Goal: Communication & Community: Participate in discussion

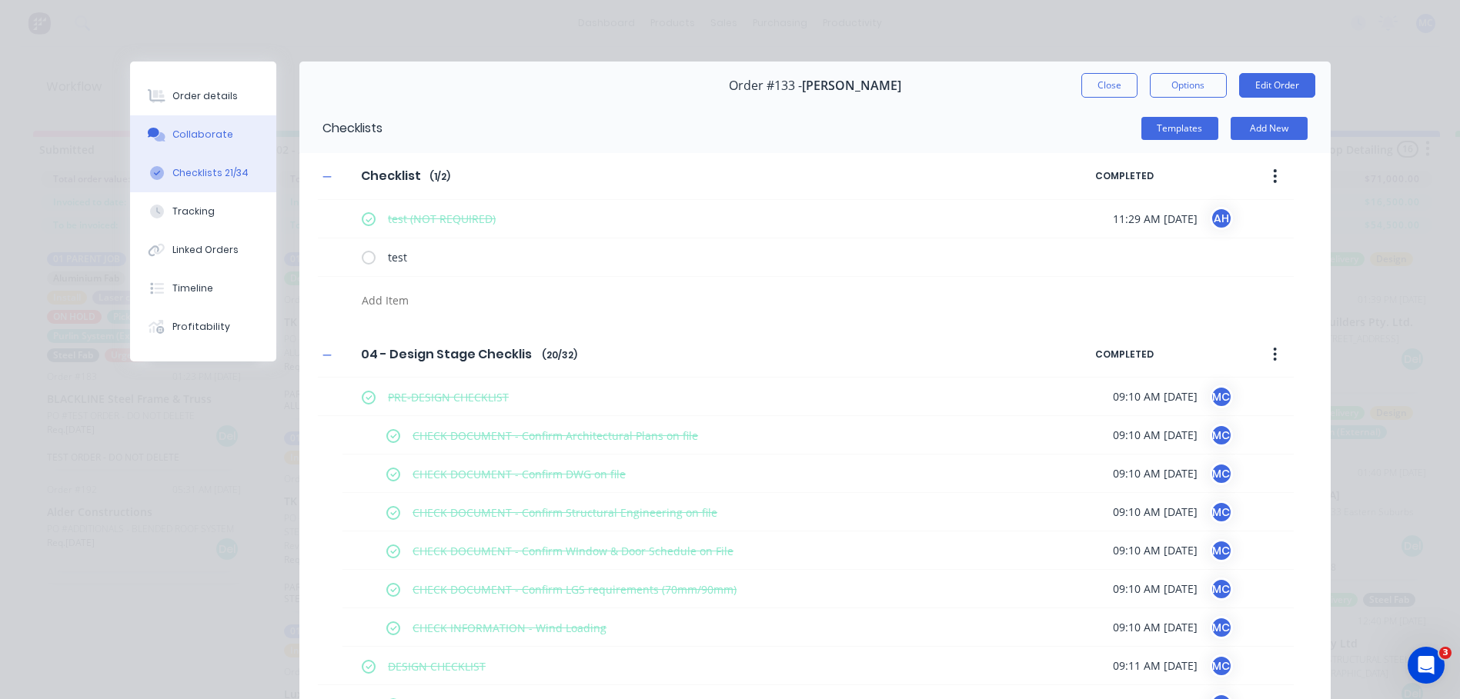
click at [212, 139] on div "Collaborate" at bounding box center [202, 135] width 61 height 14
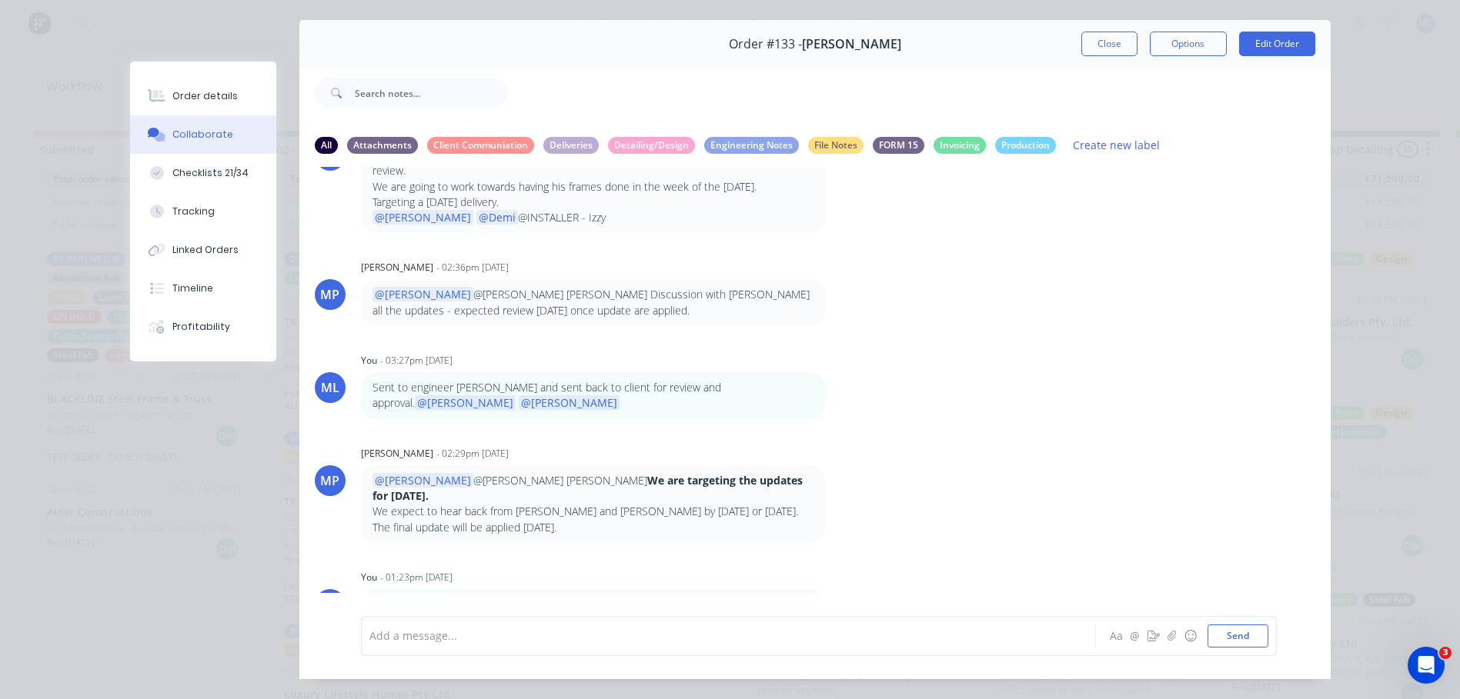
scroll to position [82, 0]
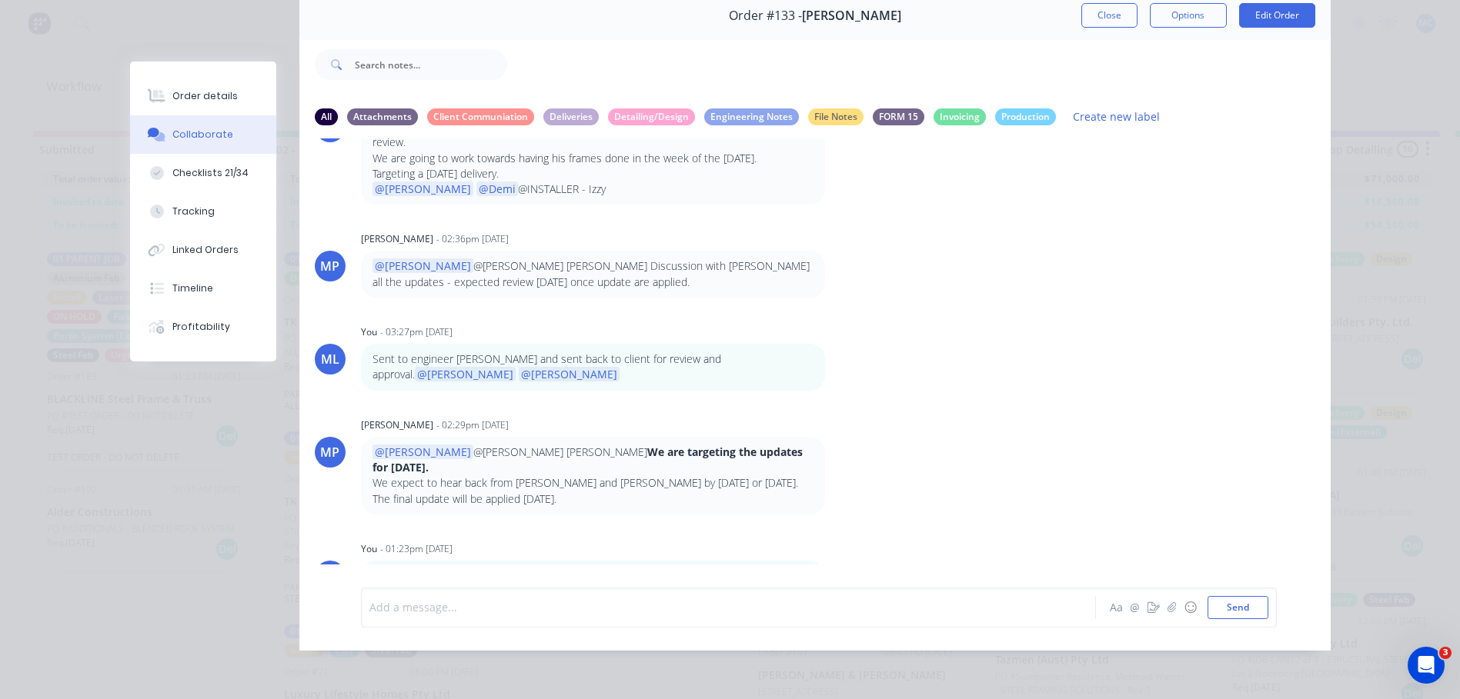
click at [504, 610] on div at bounding box center [706, 607] width 673 height 16
drag, startPoint x: 462, startPoint y: 607, endPoint x: 344, endPoint y: 614, distance: 117.9
click at [344, 614] on div "Hi @demi DN Demi Nguyen Aa @ ☺ Send" at bounding box center [814, 608] width 1031 height 86
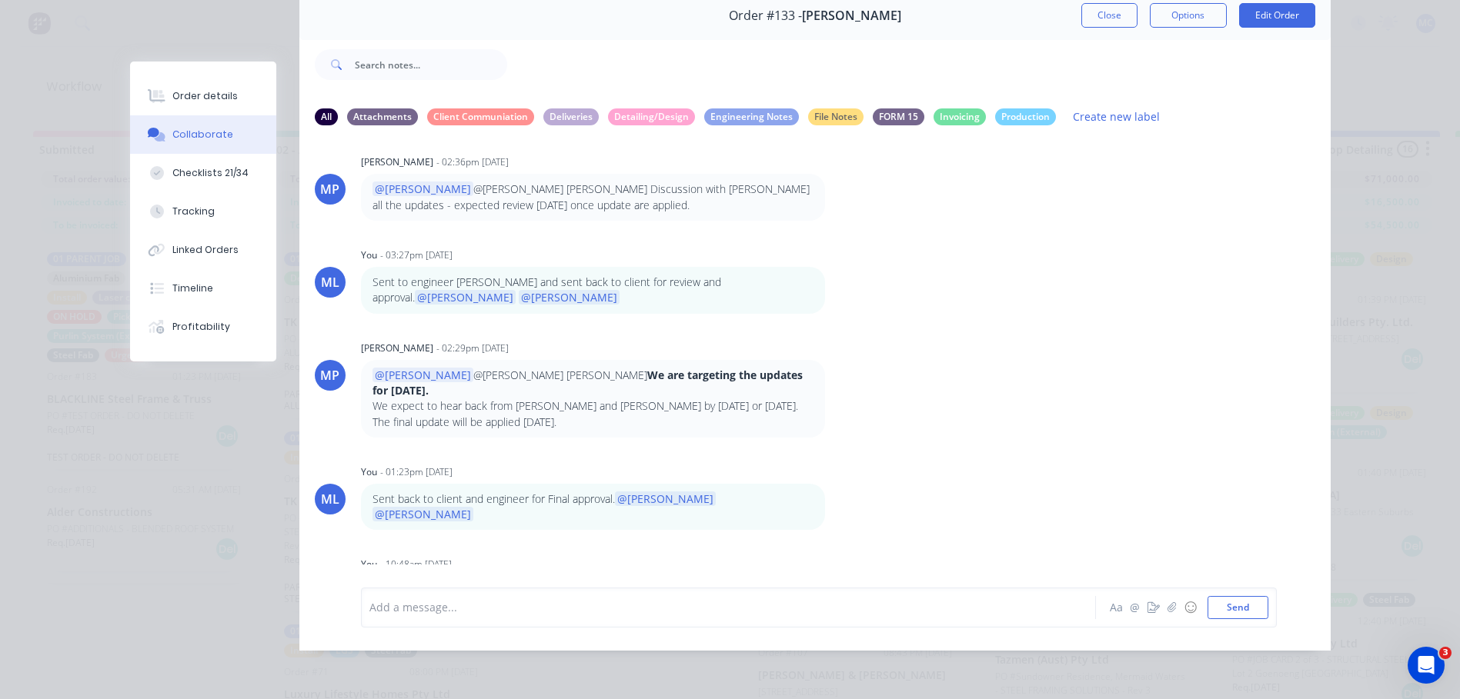
scroll to position [61, 0]
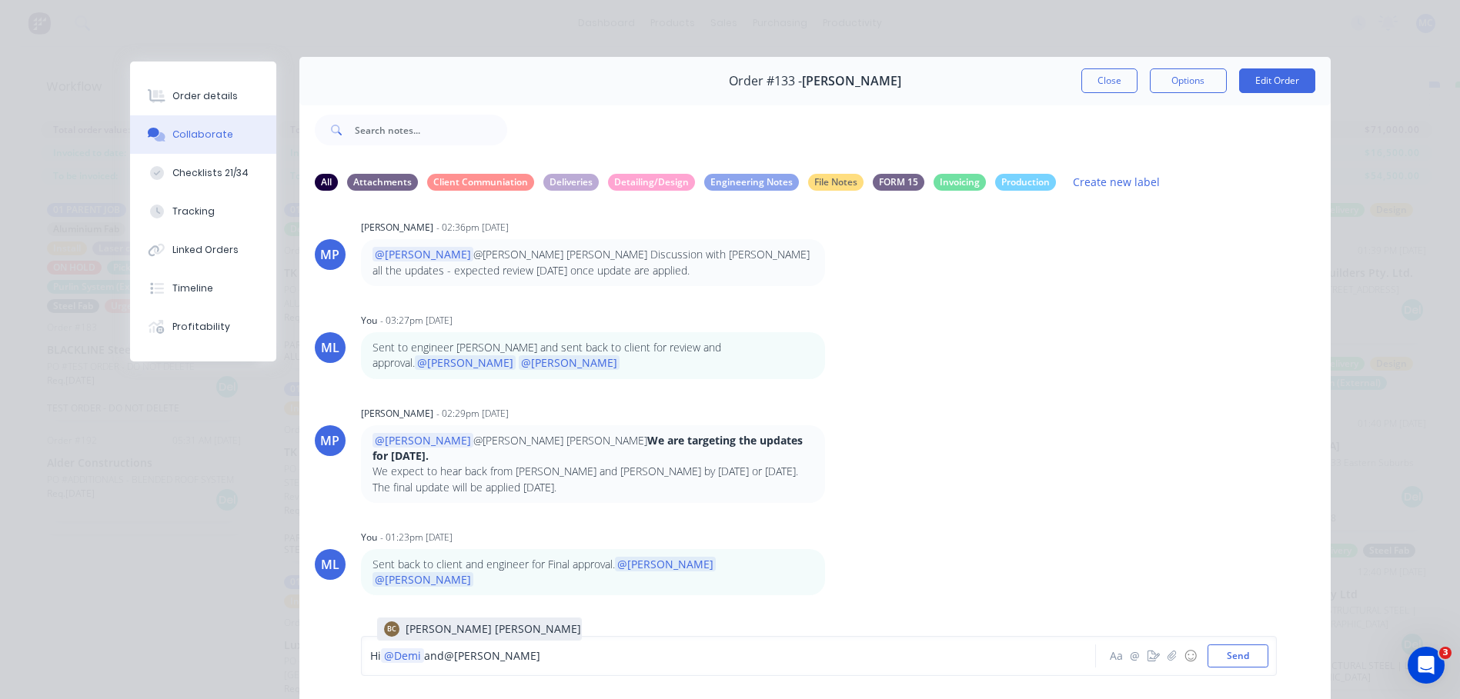
click at [481, 578] on div "PC Paul Coureas - 08:17am 01/09/25 Slab being poured on the 15th September. I h…" at bounding box center [814, 417] width 1031 height 426
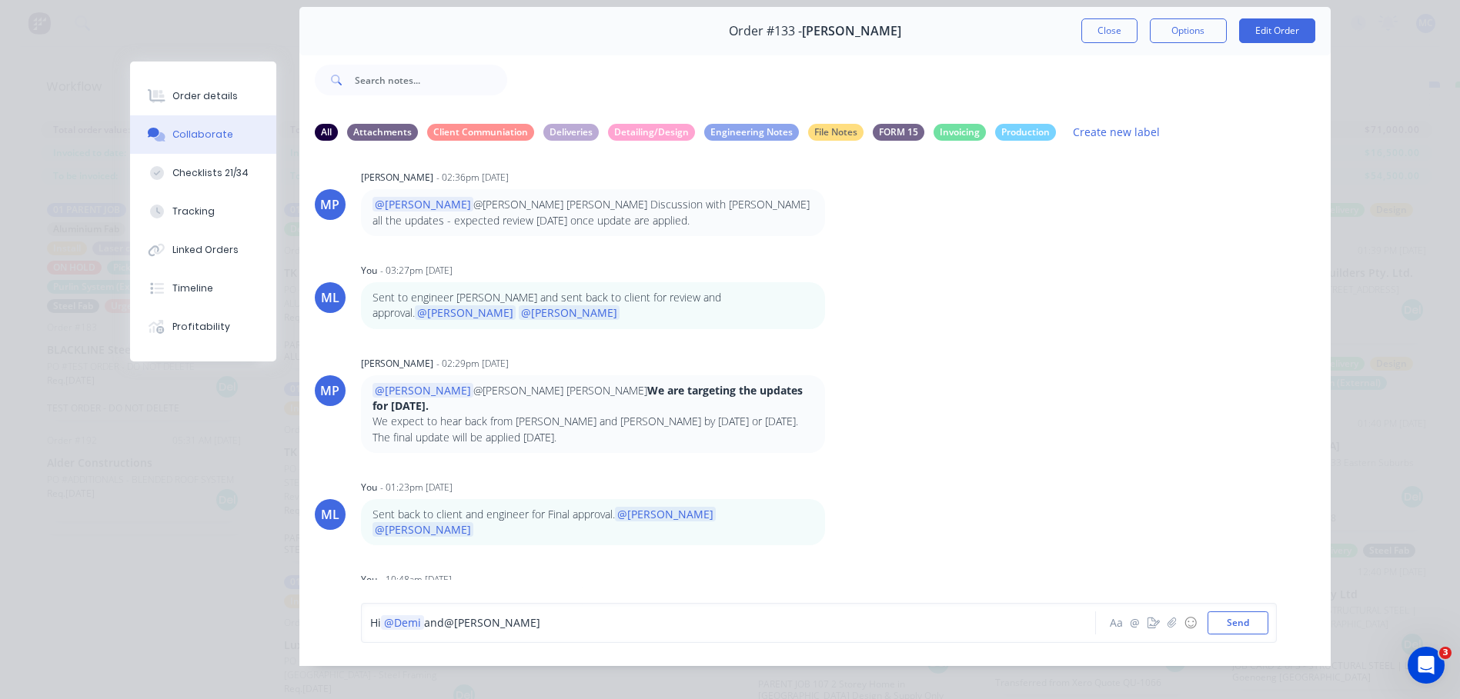
scroll to position [82, 0]
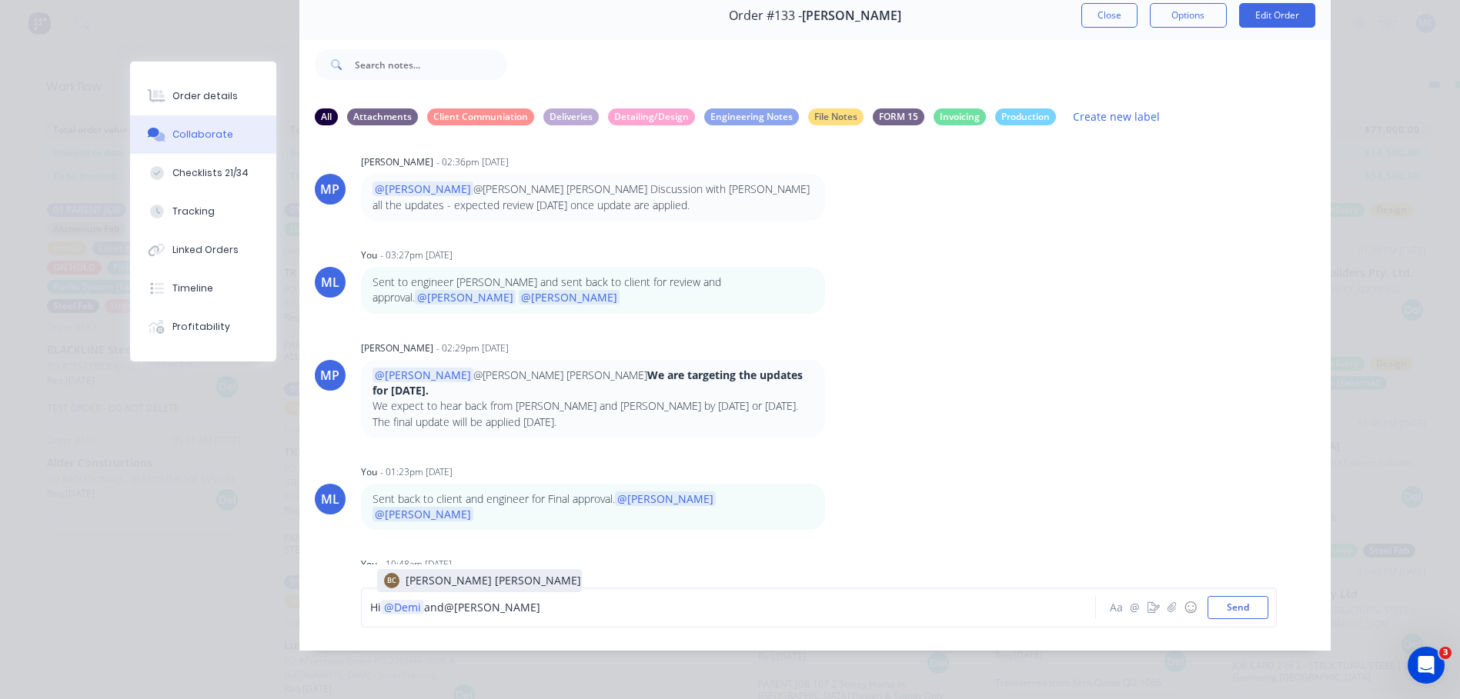
click at [496, 614] on div "Hi @Demi and @bastian" at bounding box center [706, 607] width 673 height 16
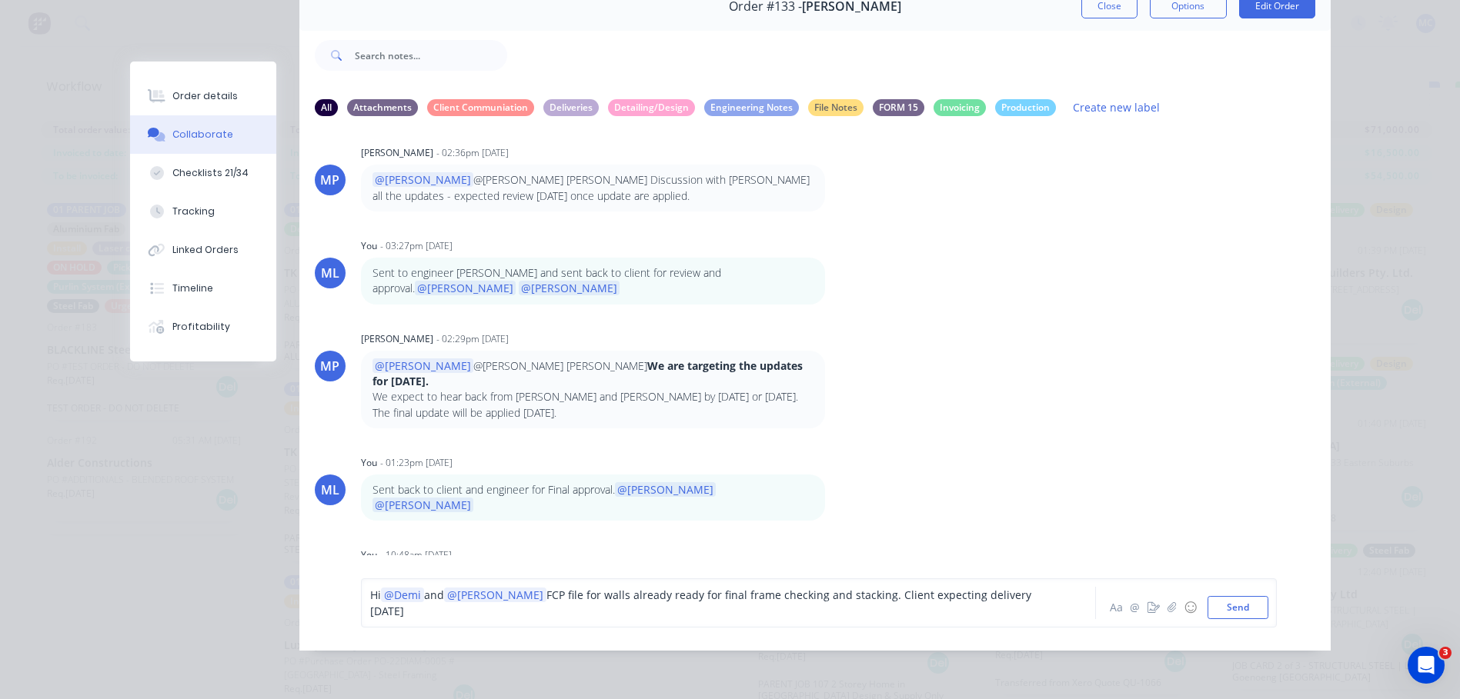
click at [842, 609] on span "FCP file for walls already ready for final frame checking and stacking. Client …" at bounding box center [702, 603] width 664 height 31
click at [846, 609] on span "FCP file for walls already ready for final frame checking and stacking. Client …" at bounding box center [702, 603] width 664 height 31
click at [1050, 603] on div "Hi @Demi and @Bastian FCP file for walls already ready for final frame checking…" at bounding box center [818, 603] width 899 height 32
click at [1038, 606] on div "Hi @Demi and @Bastian FCP file for walls already ready for final frame checking…" at bounding box center [818, 603] width 899 height 32
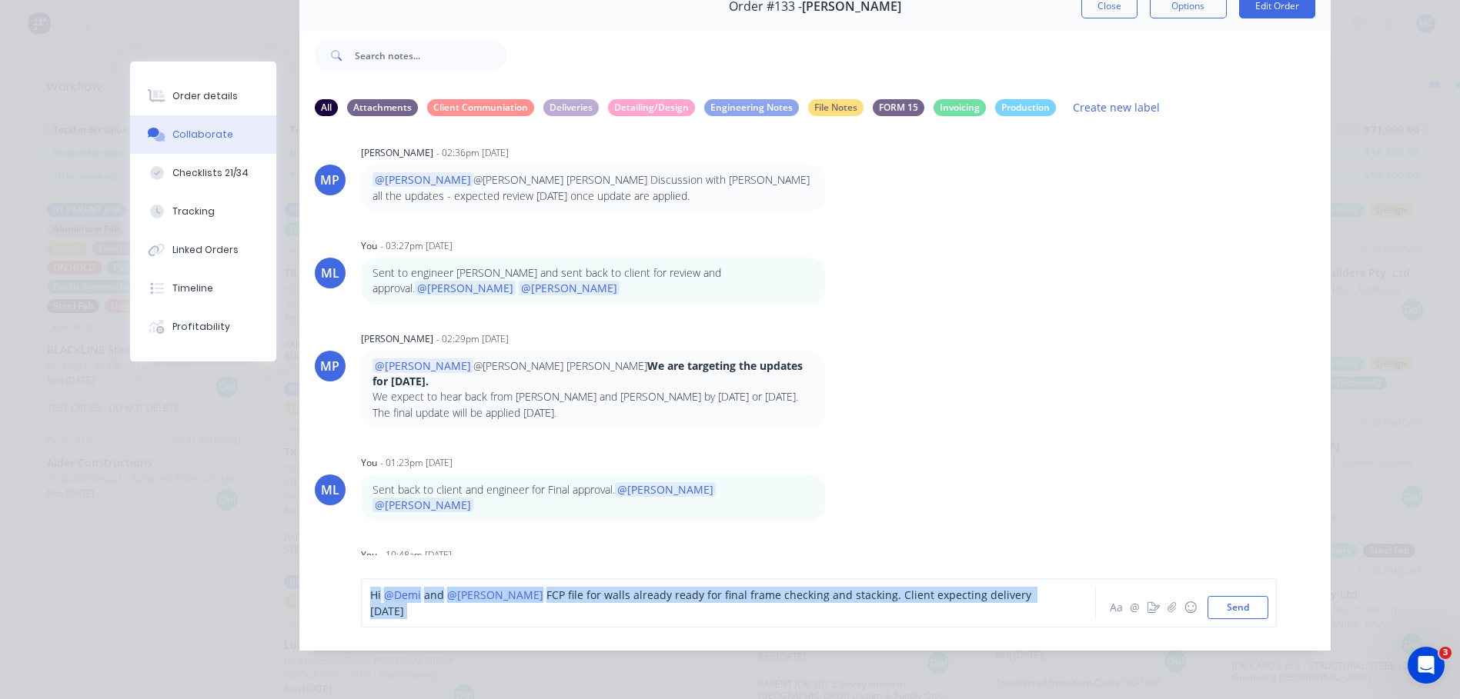
click at [1035, 609] on div "Hi @Demi and @Bastian FCP file for walls already ready for final frame checking…" at bounding box center [818, 603] width 899 height 32
click at [1032, 612] on div "Hi @Demi and @Bastian FCP file for walls already ready for final frame checking…" at bounding box center [706, 603] width 673 height 32
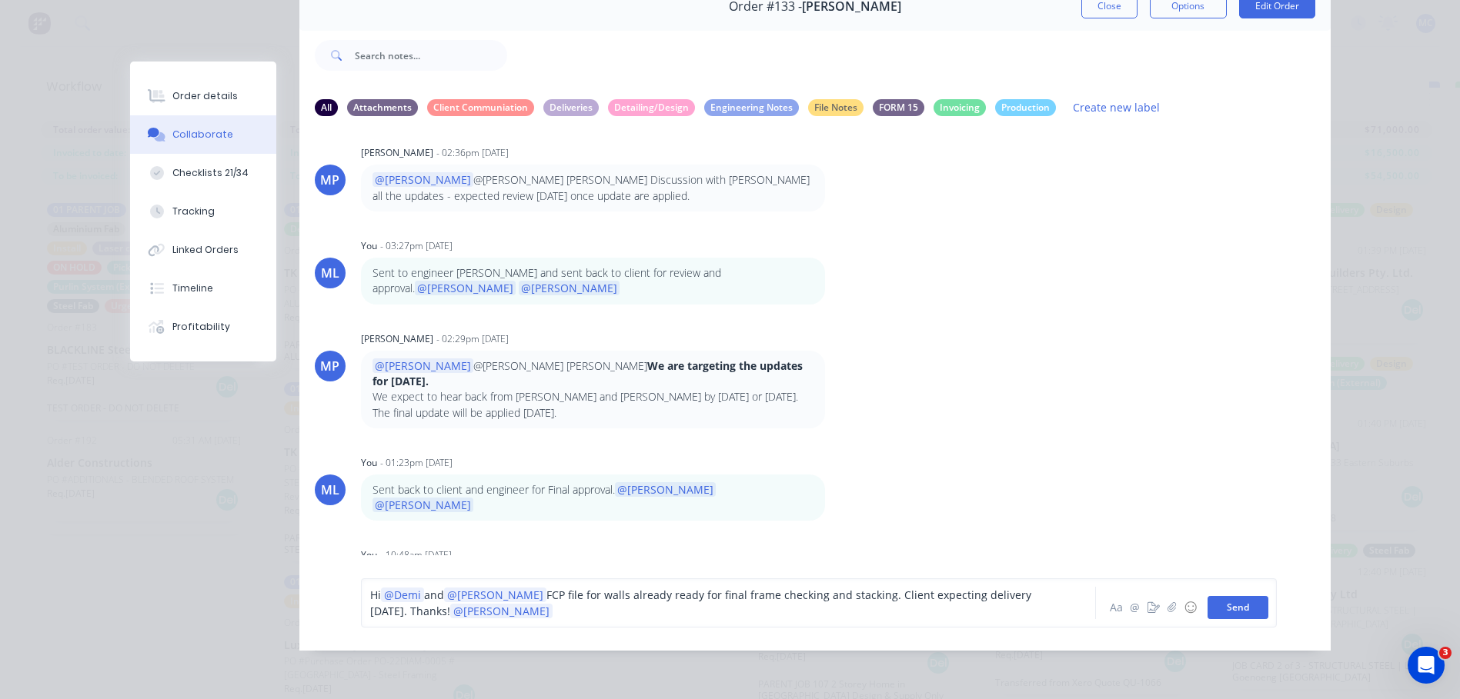
click at [1235, 619] on button "Send" at bounding box center [1237, 607] width 61 height 23
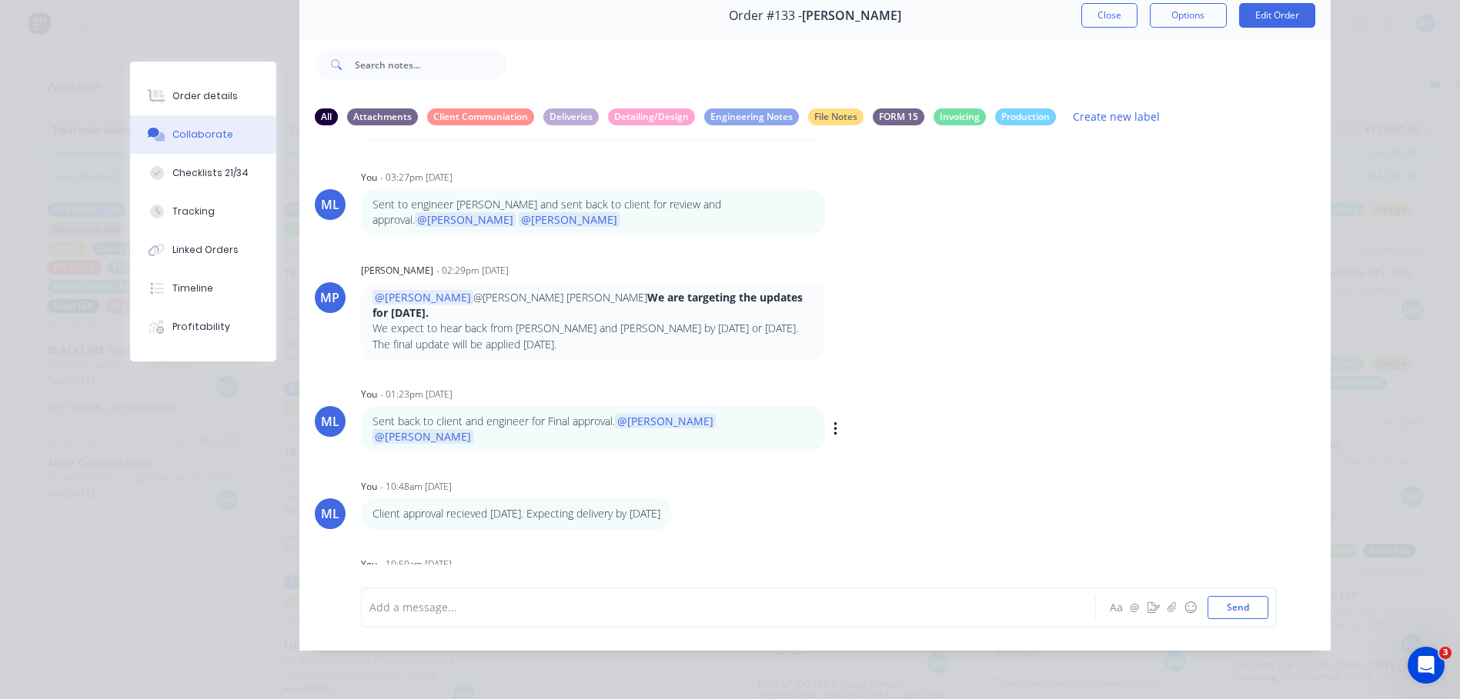
scroll to position [553, 0]
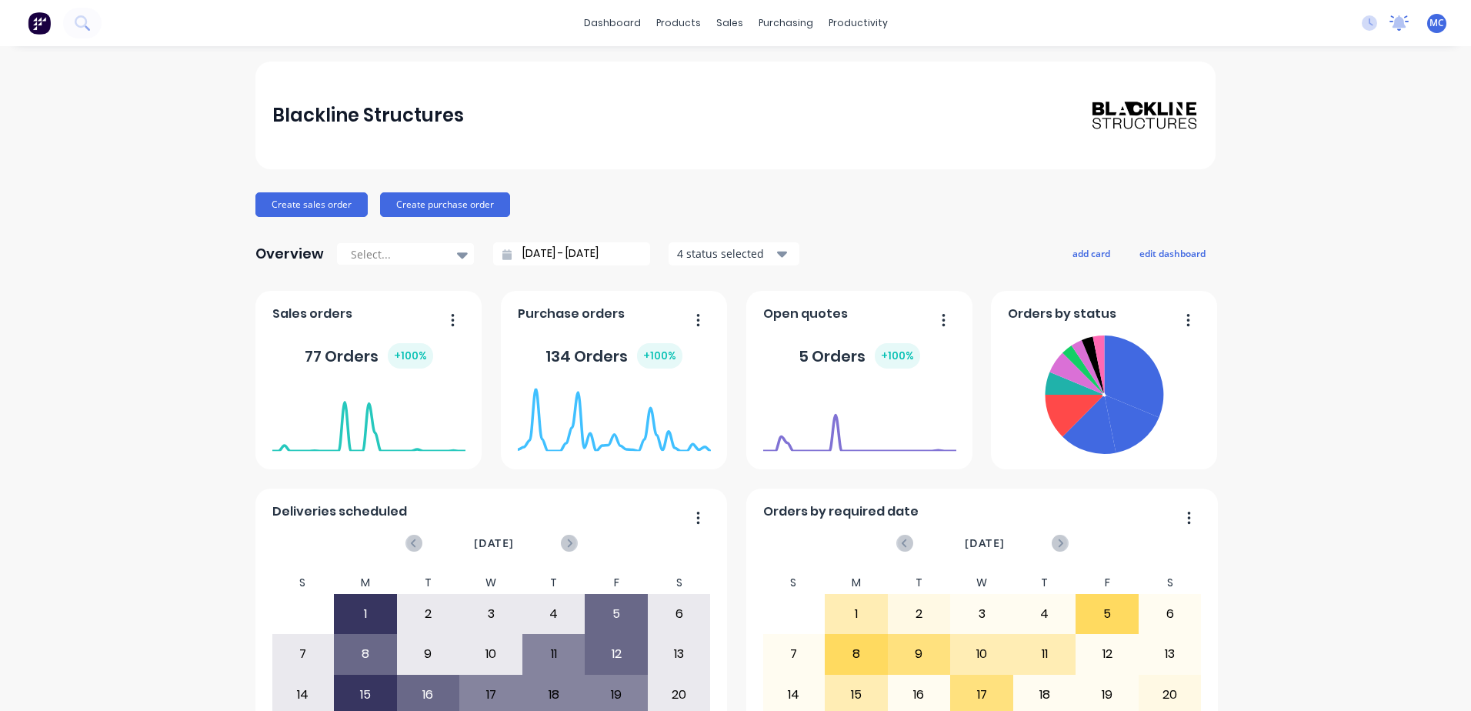
click at [1393, 22] on icon at bounding box center [1400, 21] width 14 height 12
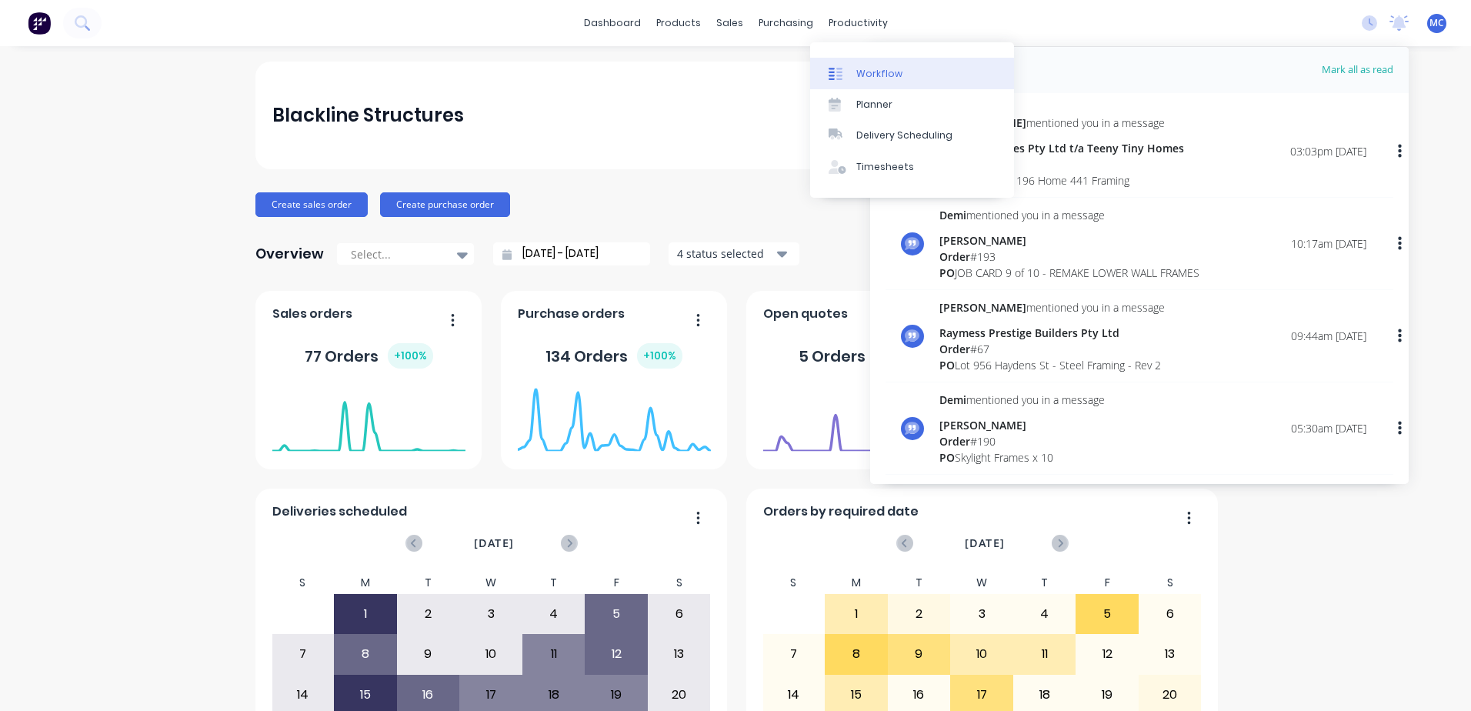
click at [878, 71] on div "Workflow" at bounding box center [879, 74] width 46 height 14
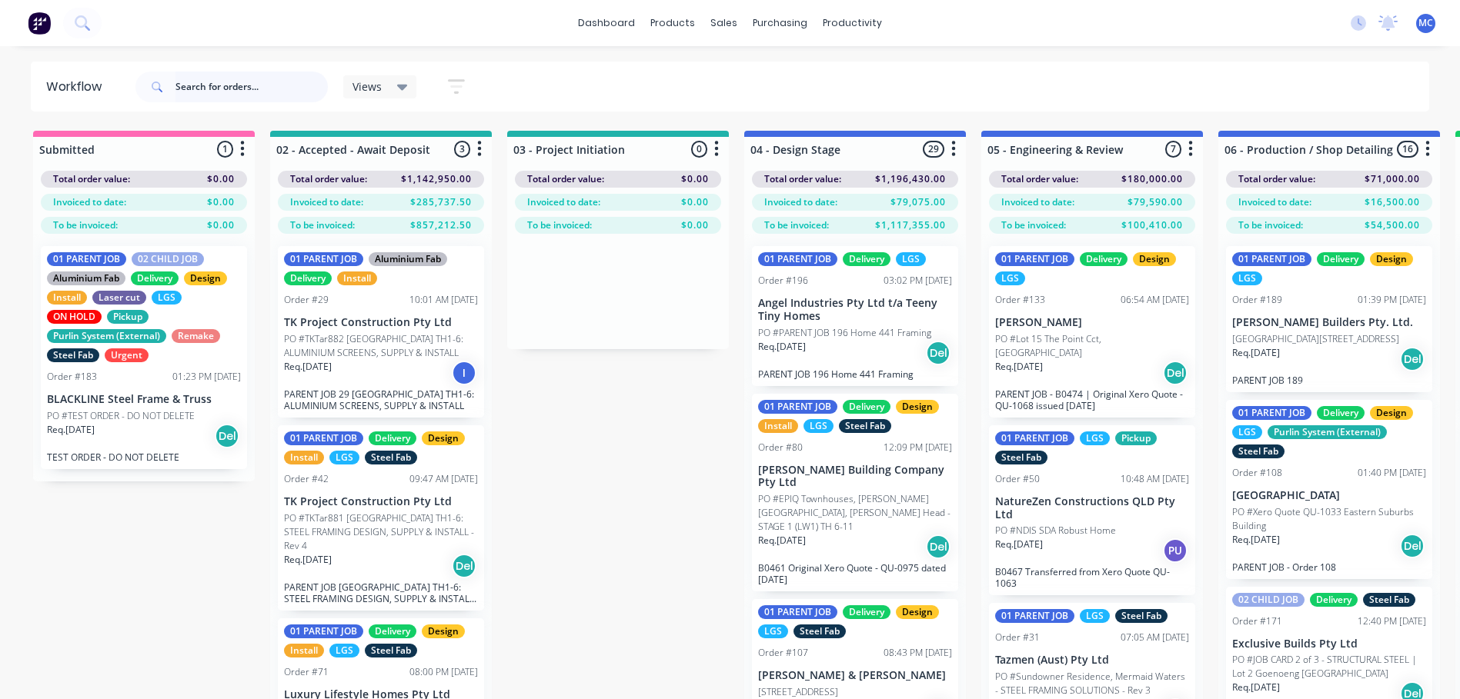
click at [231, 84] on input "text" at bounding box center [251, 87] width 152 height 31
type input "cowell"
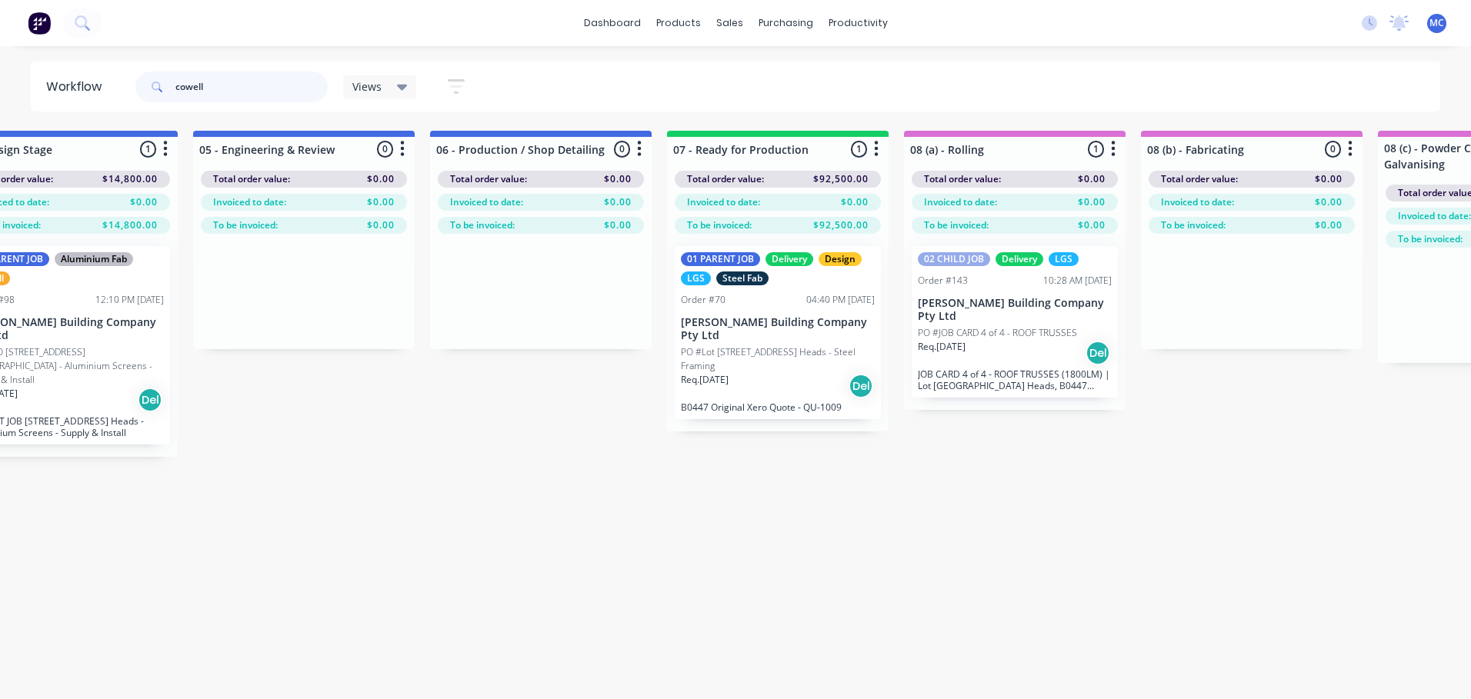
scroll to position [0, 900]
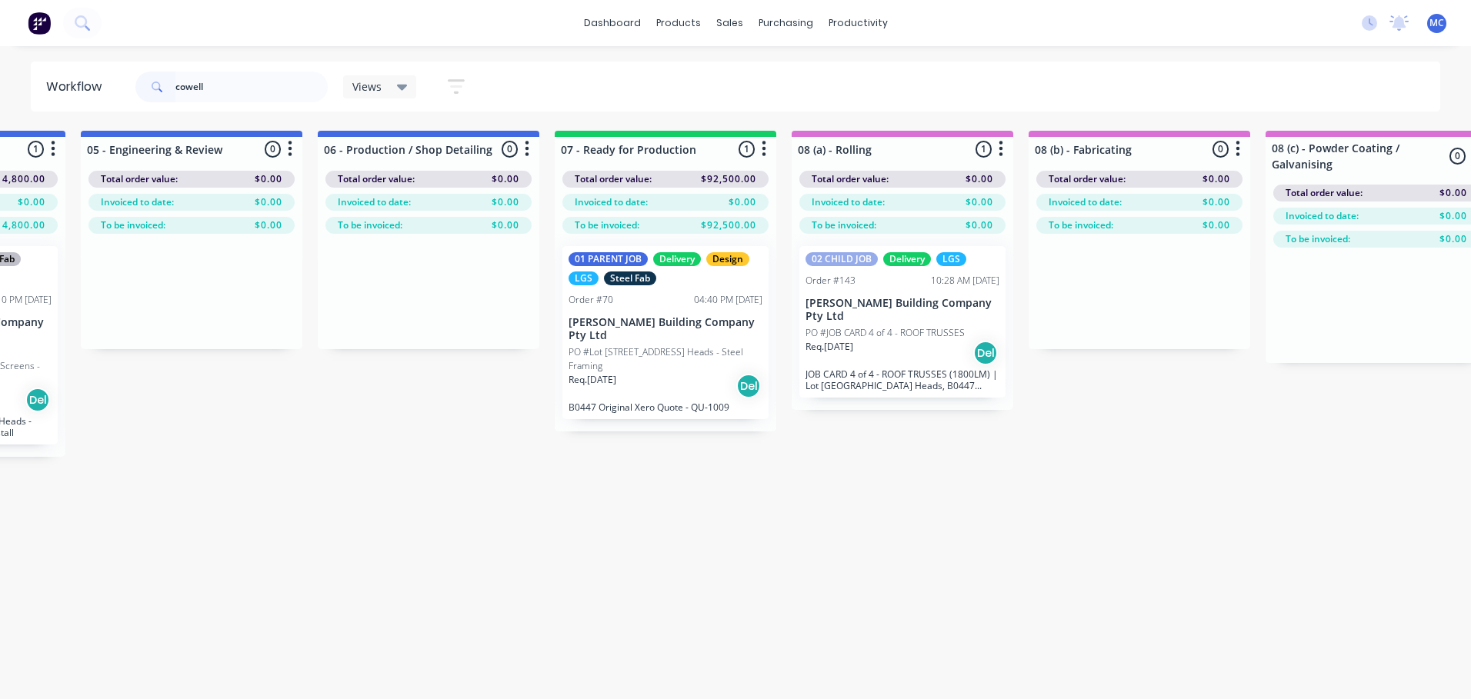
click at [669, 346] on p "PO #Lot [STREET_ADDRESS] Heads - Steel Framing" at bounding box center [666, 360] width 194 height 28
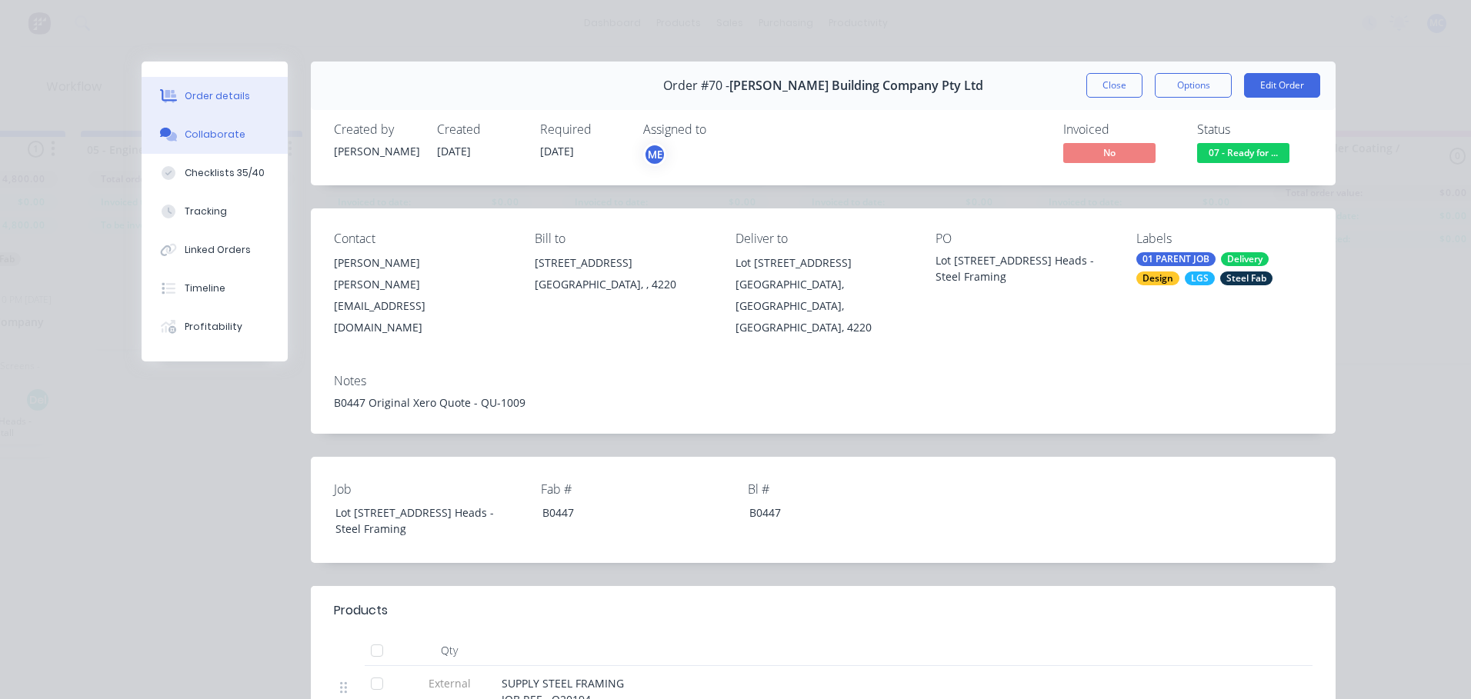
click at [205, 141] on button "Collaborate" at bounding box center [215, 134] width 146 height 38
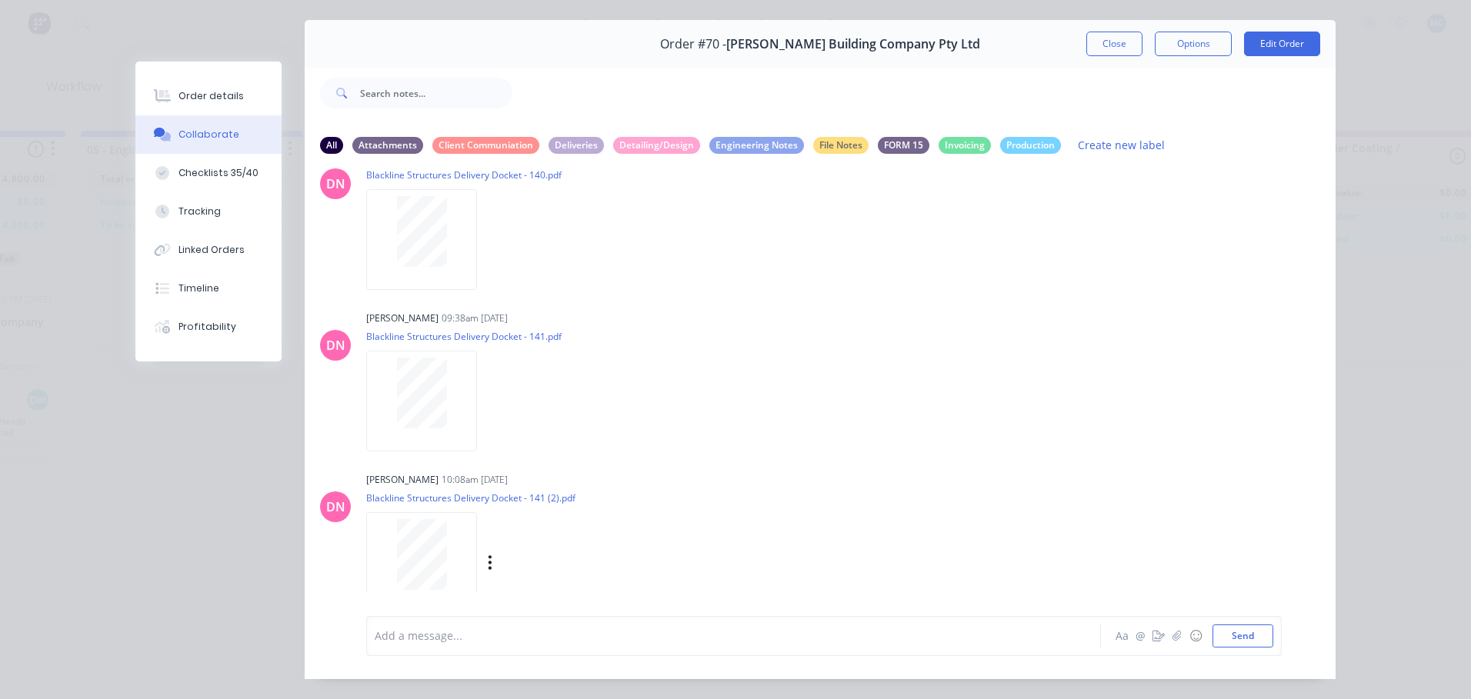
scroll to position [82, 0]
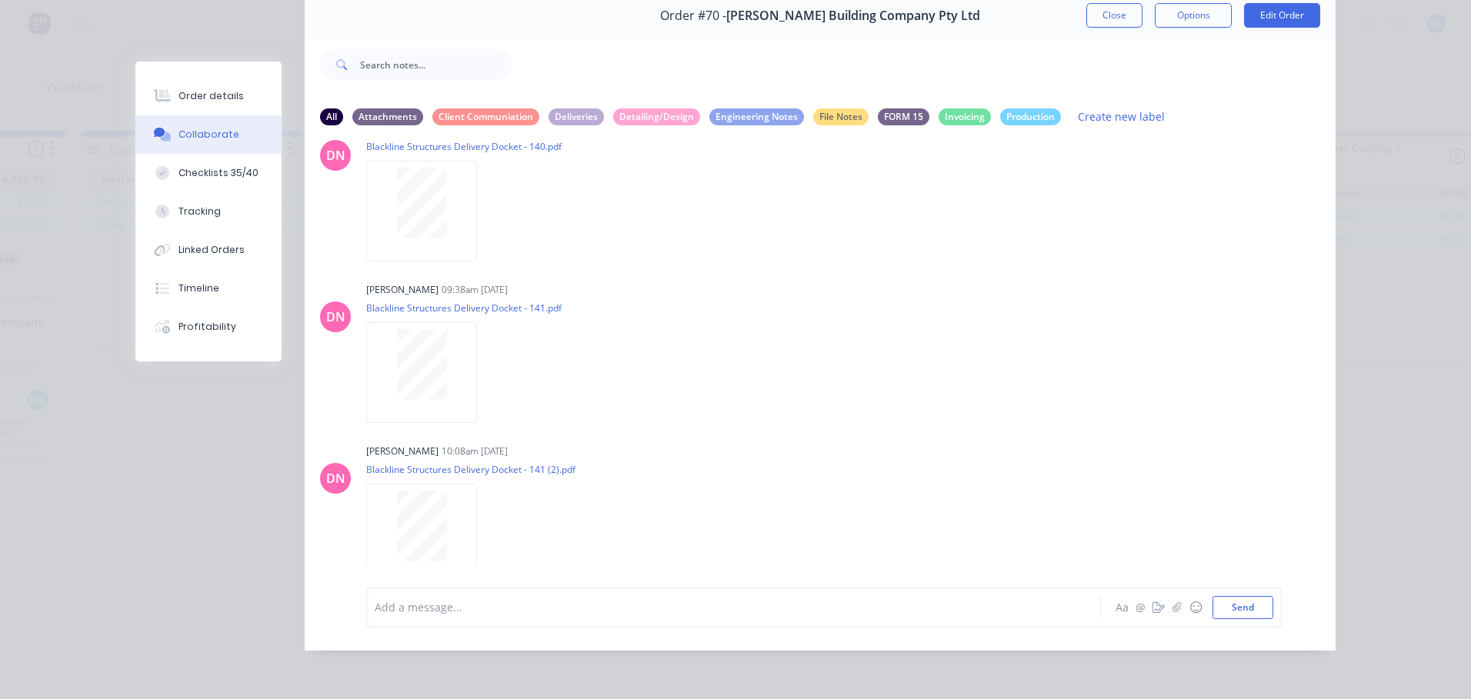
click at [500, 599] on div "Add a message..." at bounding box center [712, 607] width 674 height 23
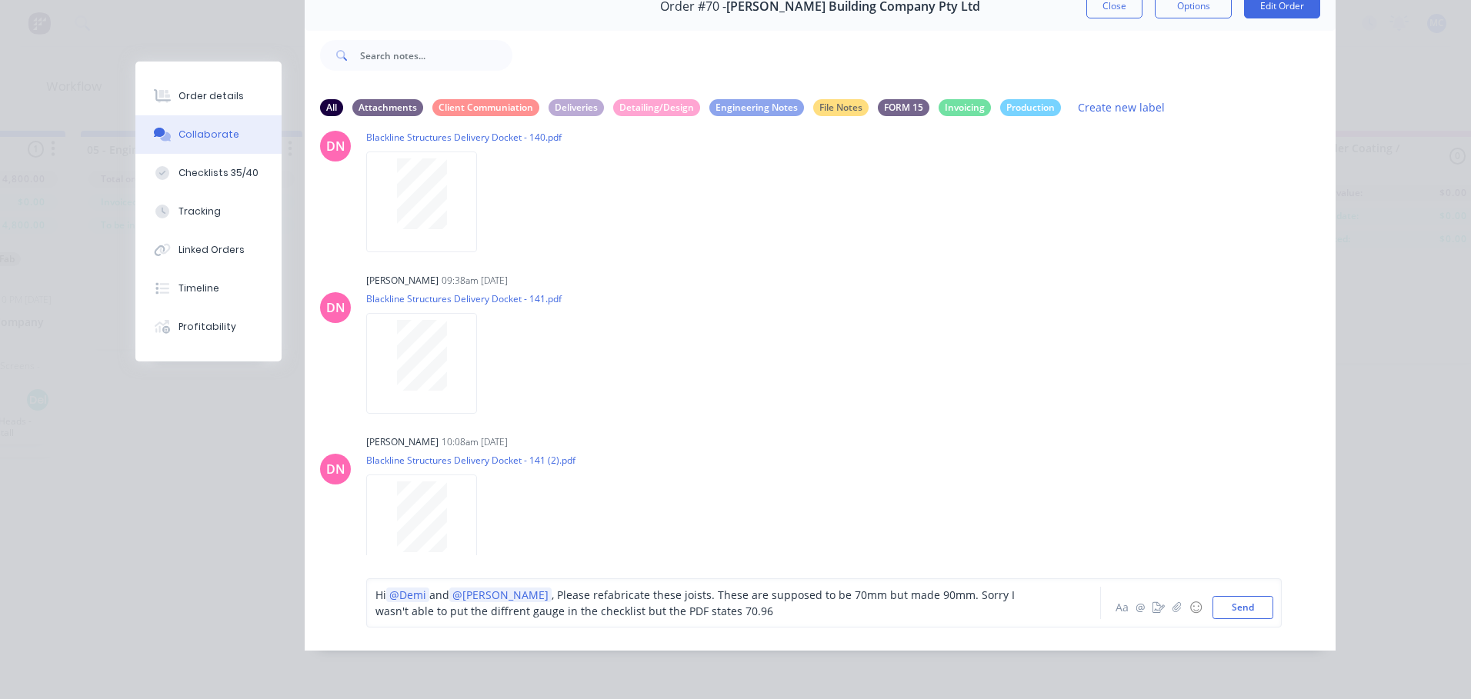
click at [697, 619] on div "Hi @Demi and @[PERSON_NAME] , Please refabricate these joists. These are suppos…" at bounding box center [712, 603] width 673 height 32
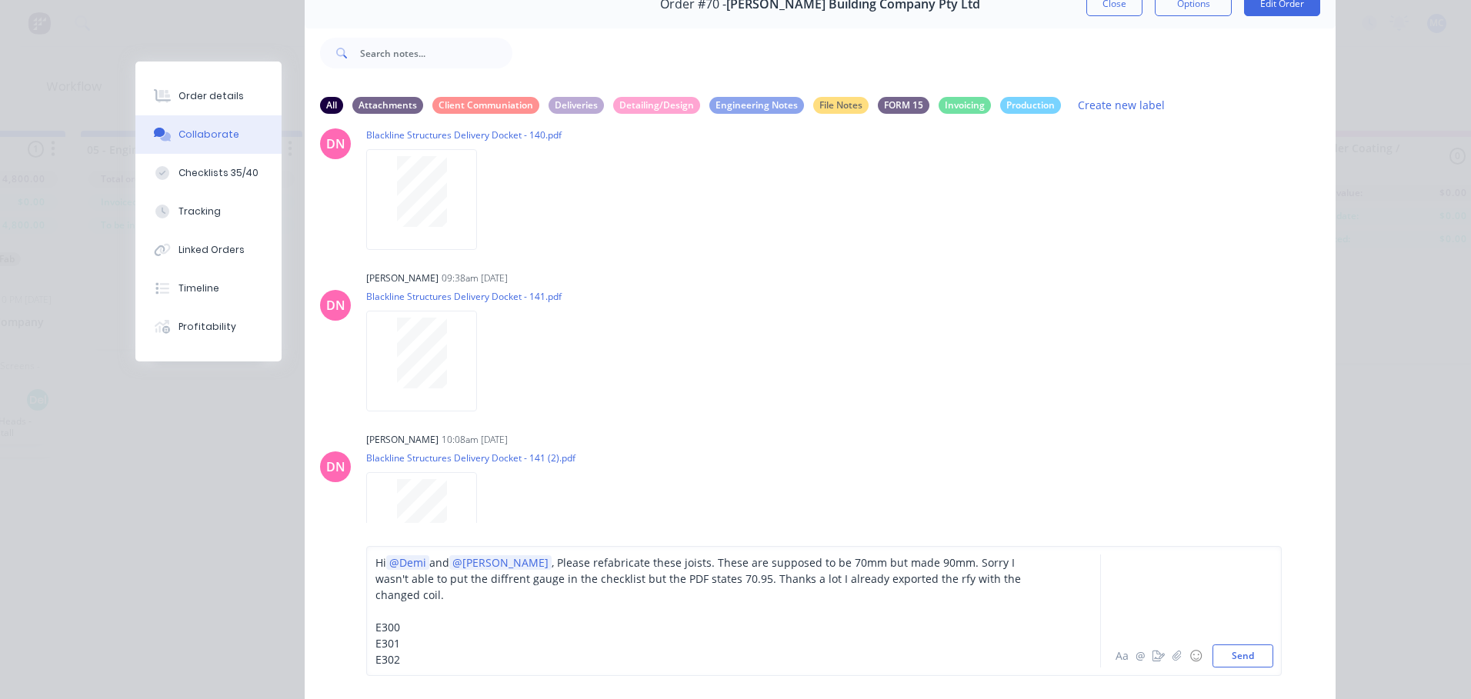
click at [534, 659] on div "E302" at bounding box center [712, 660] width 673 height 16
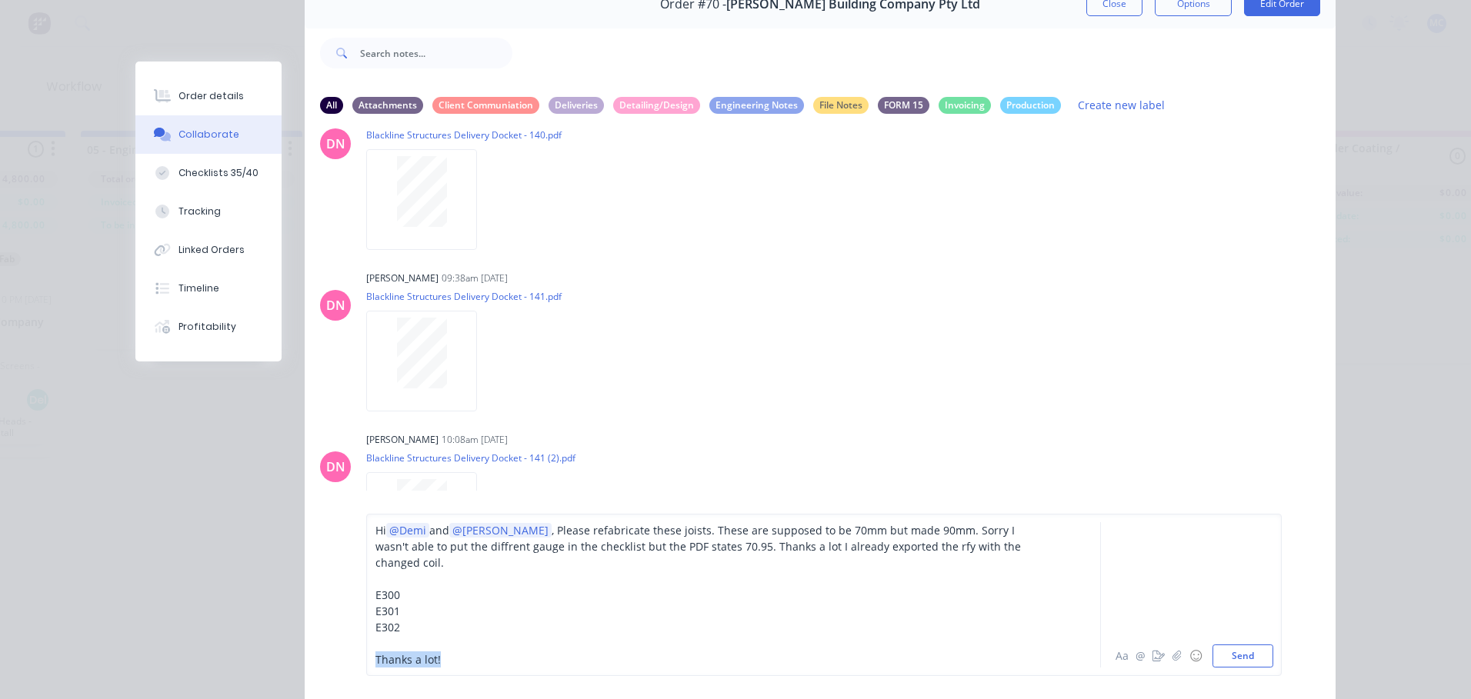
drag, startPoint x: 447, startPoint y: 664, endPoint x: 370, endPoint y: 666, distance: 77.0
click at [376, 666] on div "Thanks a lot!" at bounding box center [712, 660] width 673 height 16
click at [1012, 559] on div "Hi @Demi and @[PERSON_NAME] , Please refabricate these joists. These are suppos…" at bounding box center [712, 547] width 673 height 48
click at [384, 646] on div at bounding box center [712, 644] width 673 height 16
click at [399, 661] on div at bounding box center [712, 660] width 673 height 16
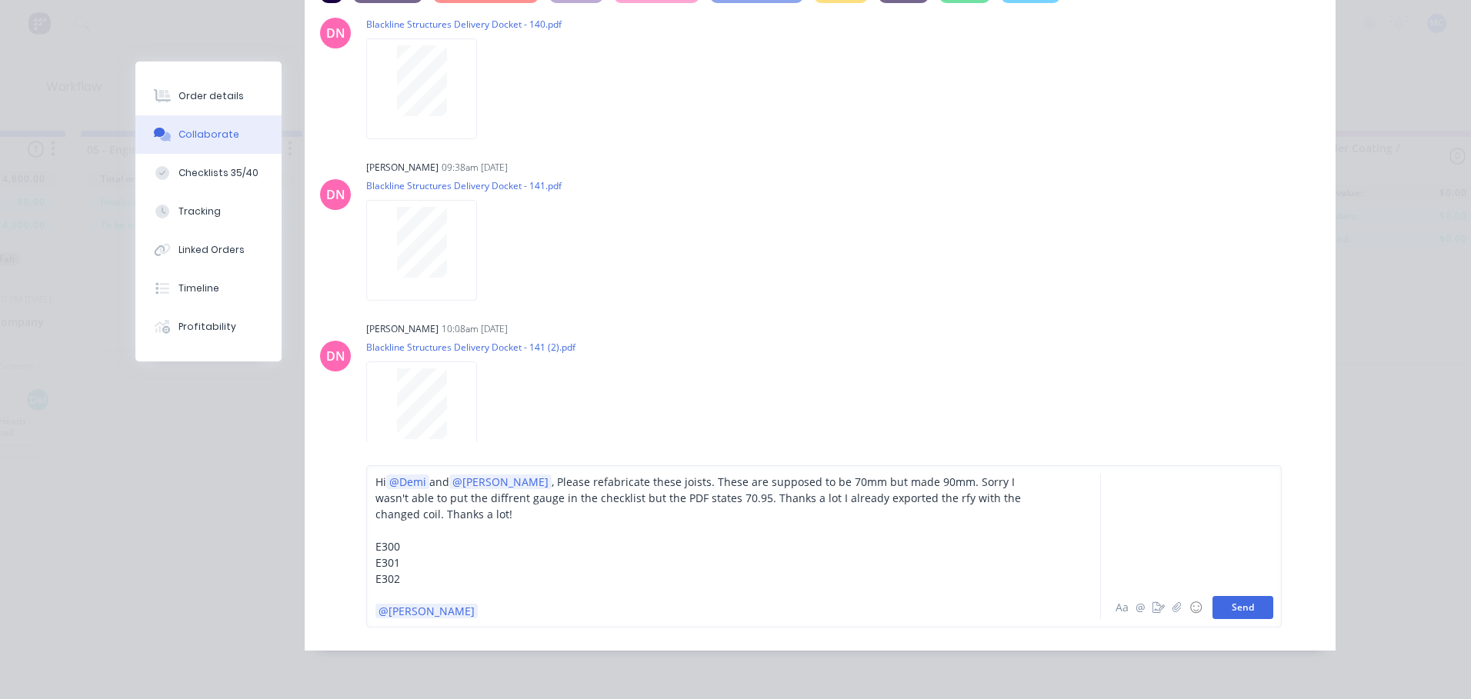
click at [1248, 601] on button "Send" at bounding box center [1243, 607] width 61 height 23
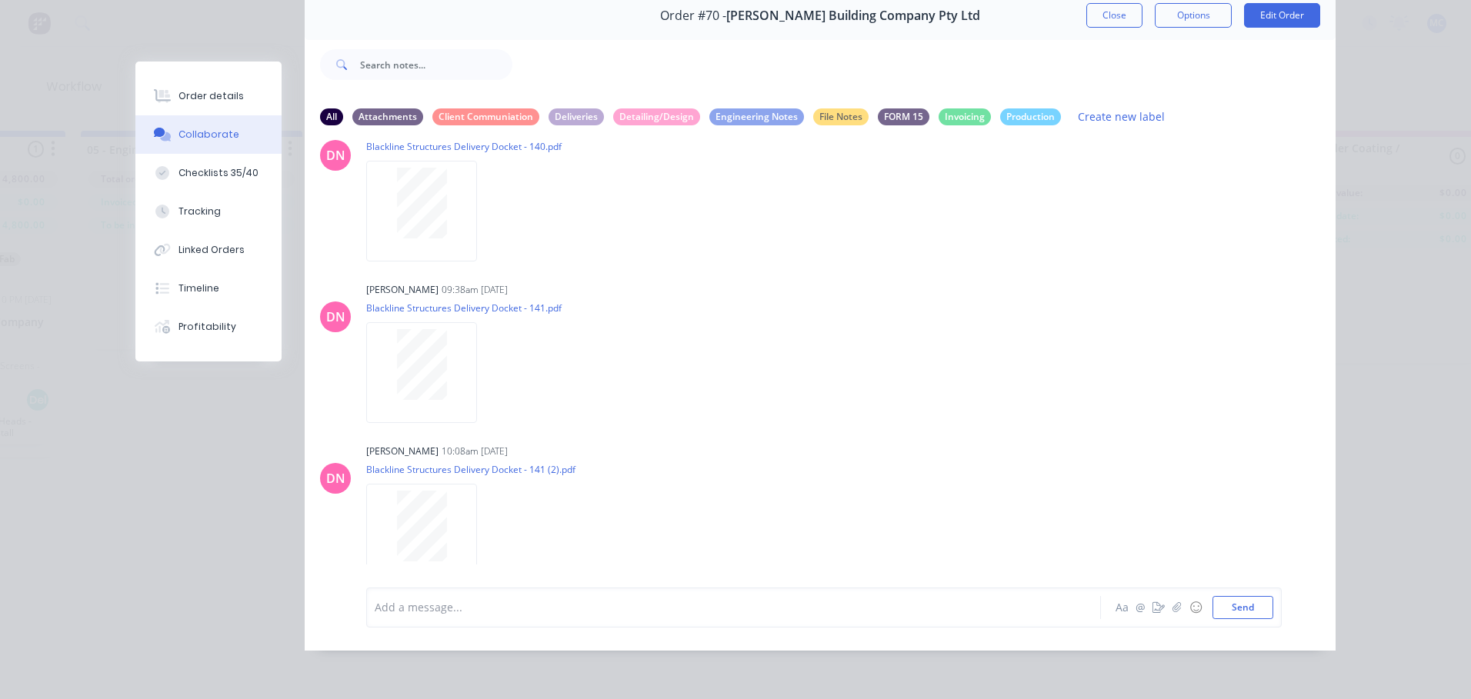
scroll to position [2048, 0]
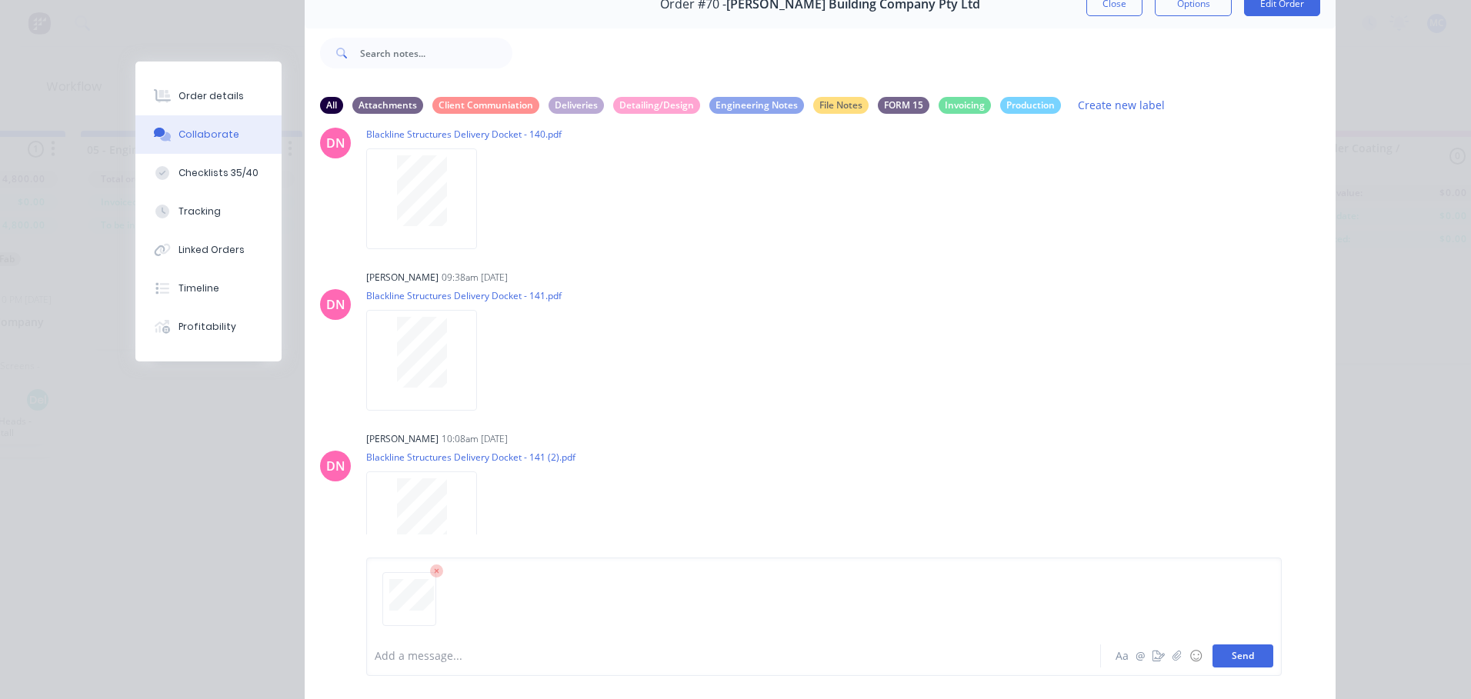
click at [1249, 658] on button "Send" at bounding box center [1243, 656] width 61 height 23
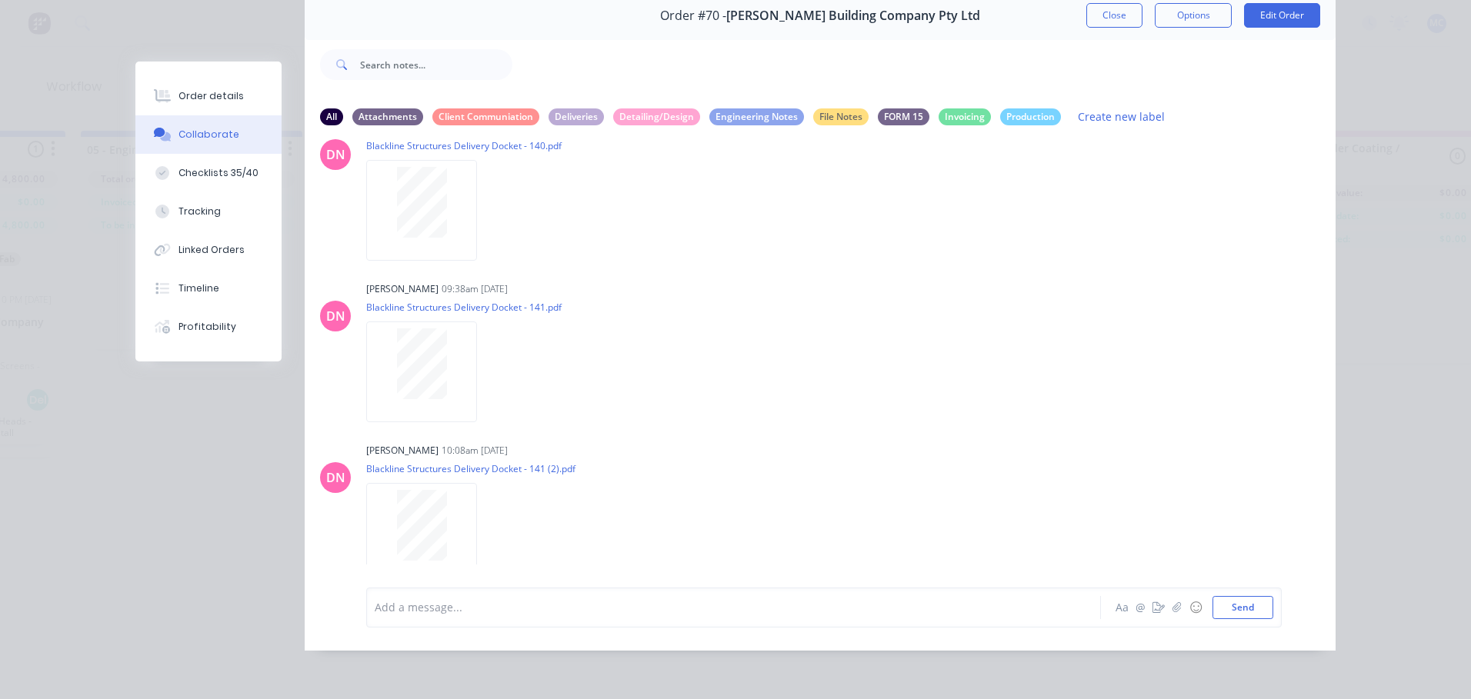
scroll to position [2236, 0]
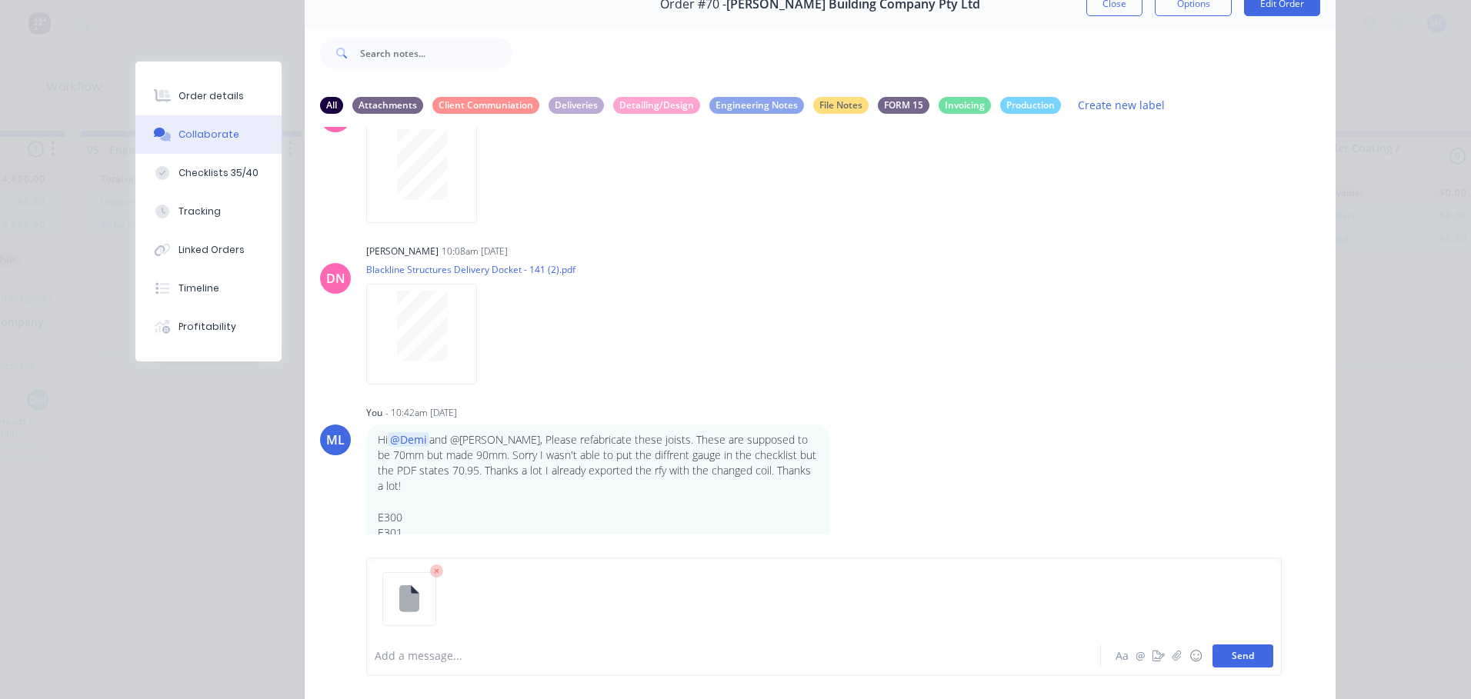
click at [1248, 650] on button "Send" at bounding box center [1243, 656] width 61 height 23
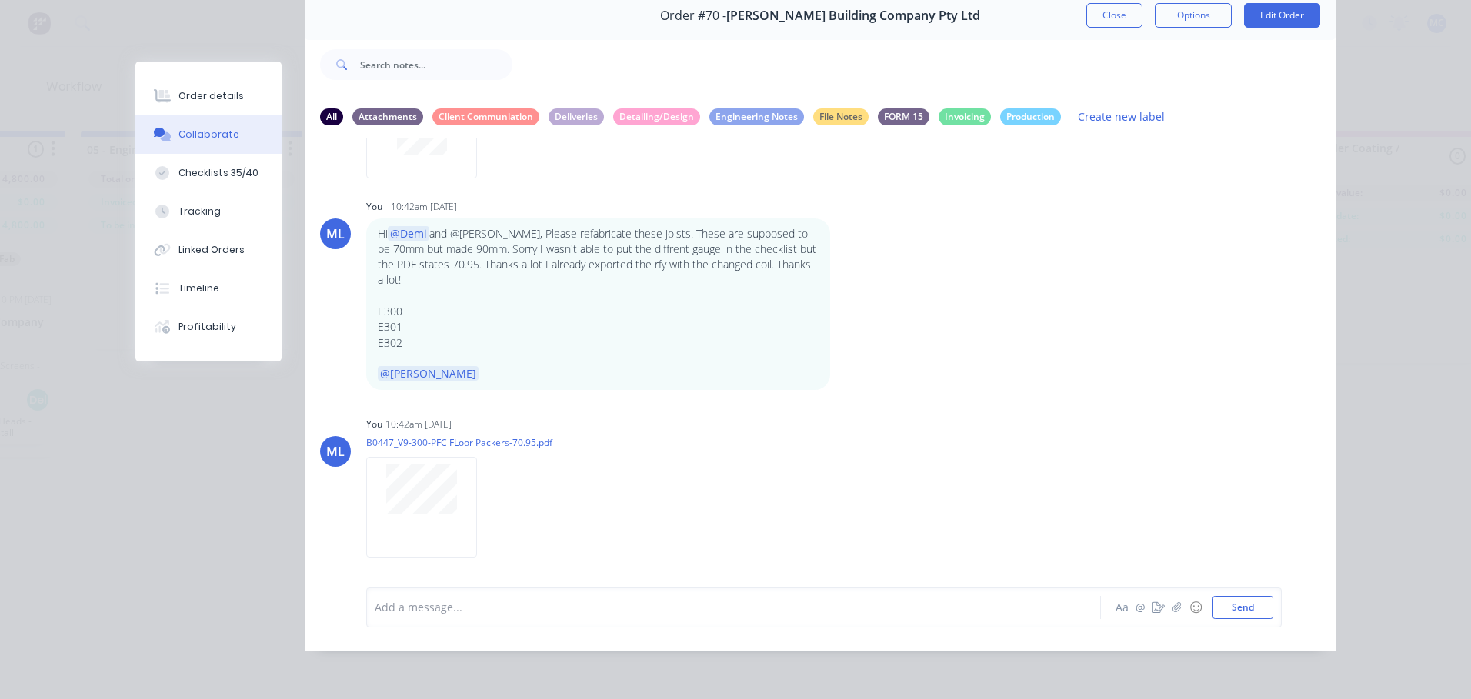
scroll to position [2478, 0]
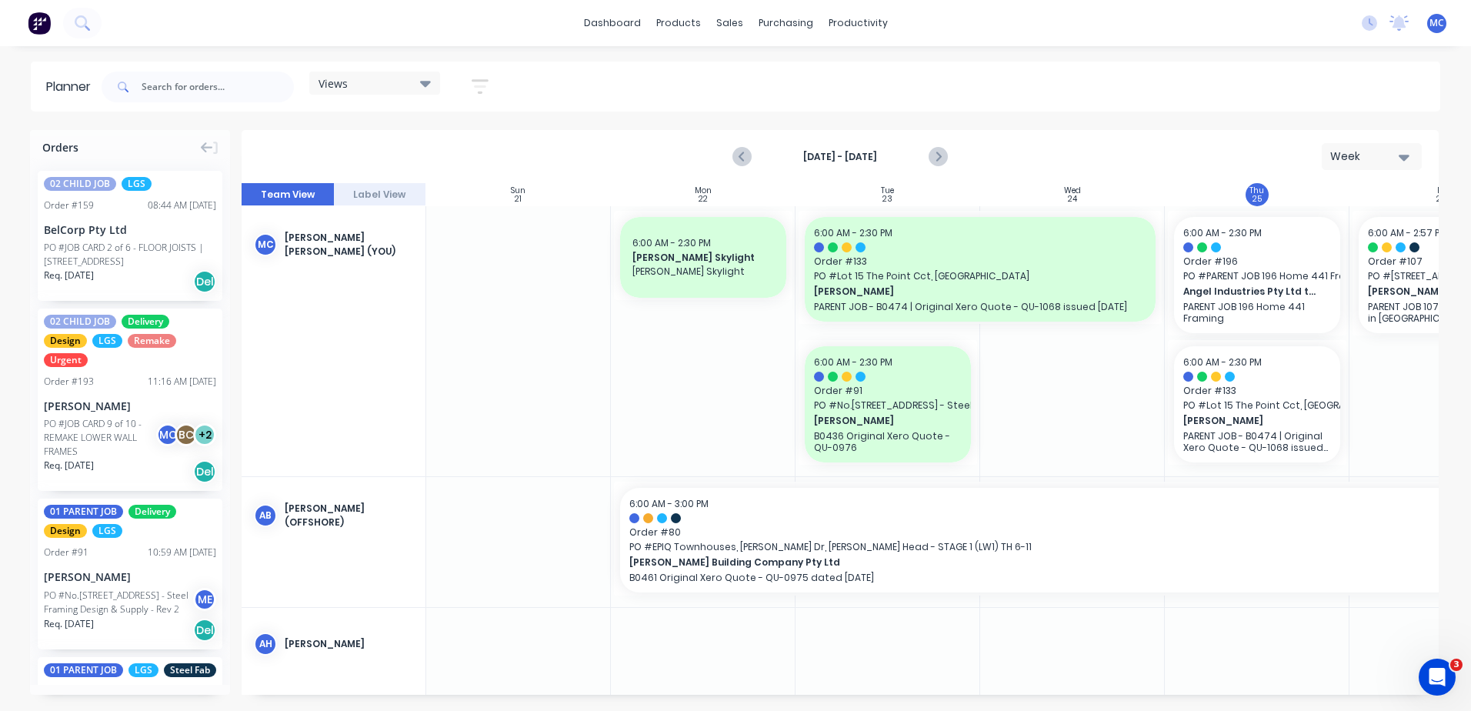
scroll to position [0, 81]
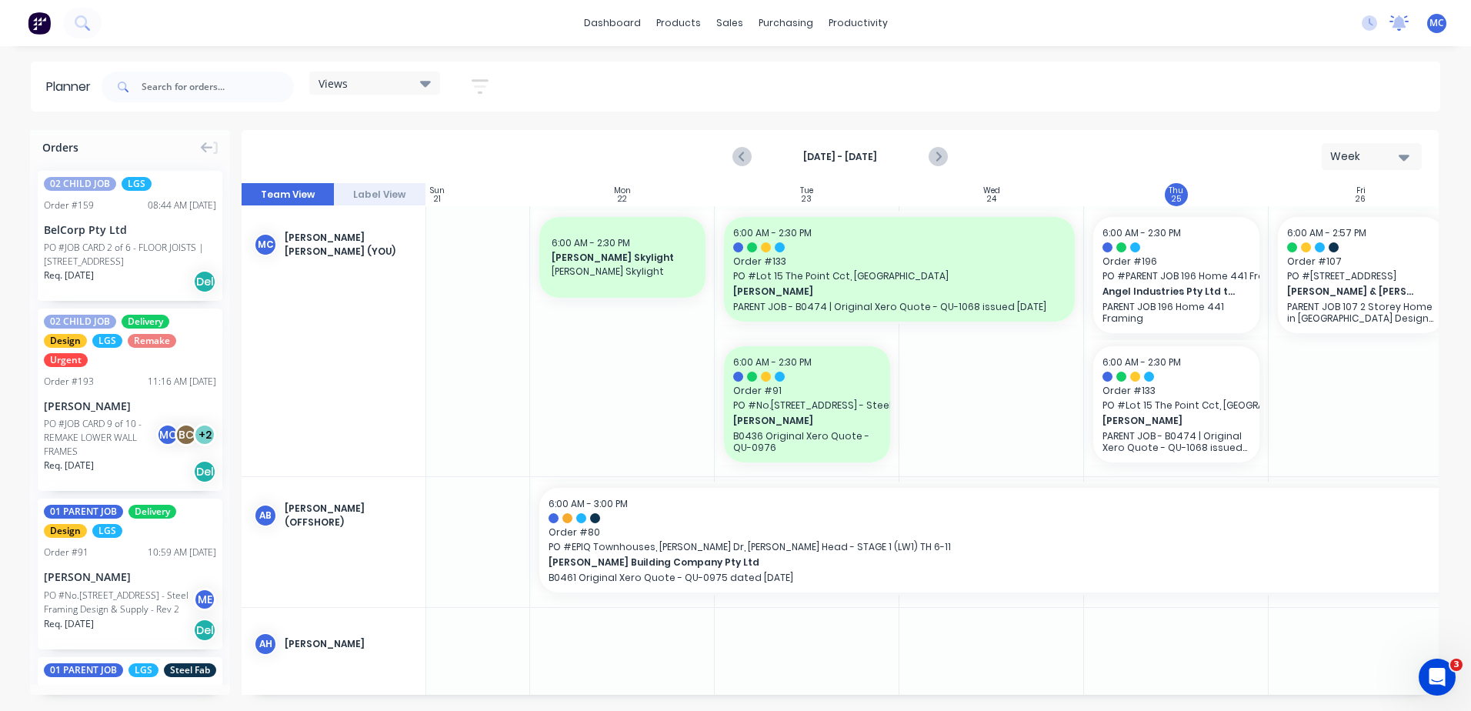
click at [1395, 24] on icon at bounding box center [1400, 21] width 14 height 12
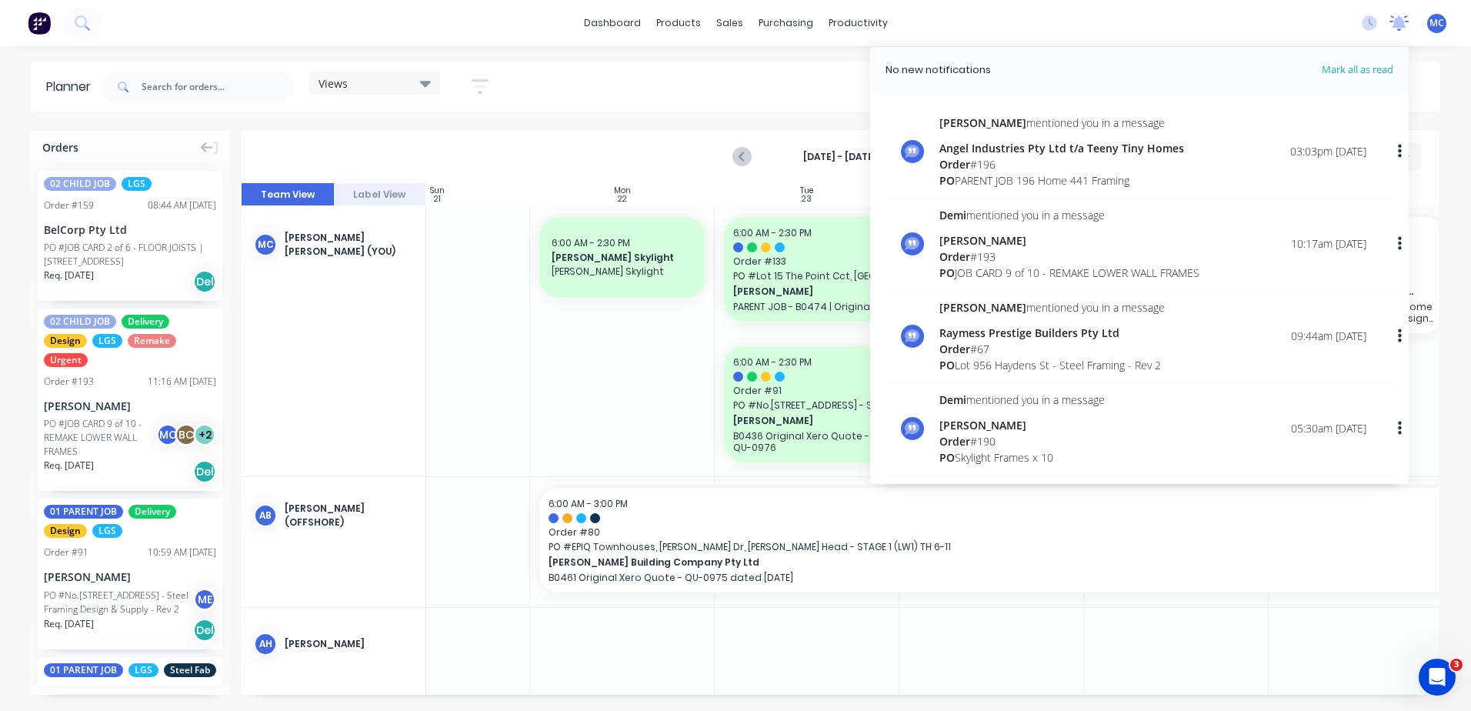
click at [1395, 24] on icon at bounding box center [1399, 22] width 19 height 15
